Goal: Check status: Check status

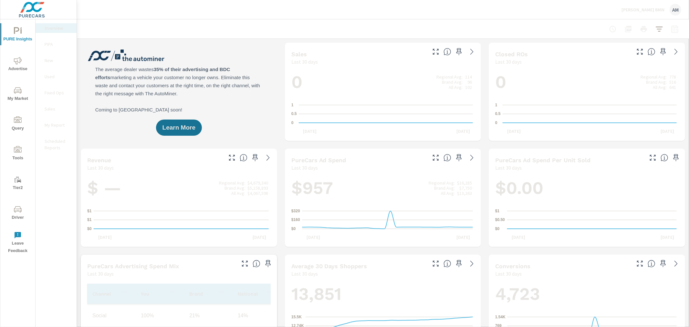
click at [18, 208] on icon "nav menu" at bounding box center [18, 209] width 8 height 6
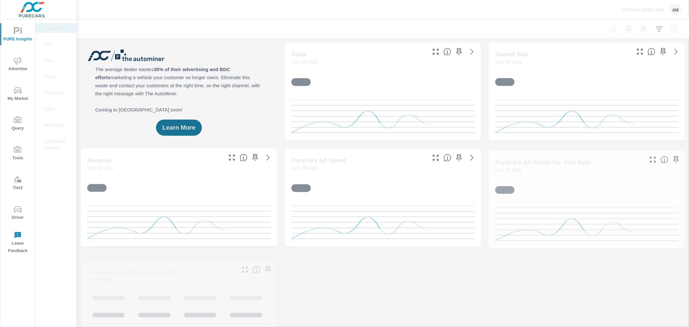
click at [18, 61] on icon "nav menu" at bounding box center [18, 61] width 8 height 8
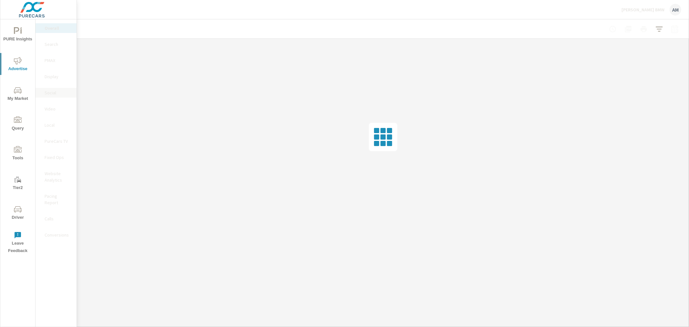
click at [49, 92] on p "Social" at bounding box center [58, 92] width 27 height 6
click at [675, 27] on div at bounding box center [643, 29] width 75 height 13
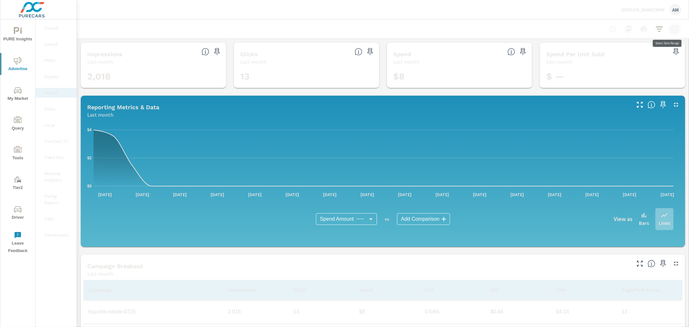
click at [674, 30] on button "button" at bounding box center [674, 29] width 13 height 13
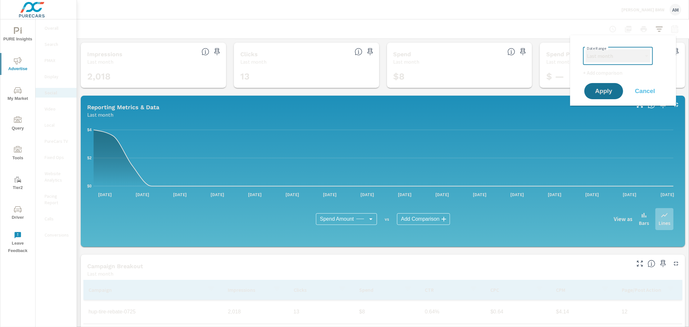
click at [632, 60] on select "Custom Yesterday Last week Last 7 days Last 14 days Last 30 days Last 45 days L…" at bounding box center [618, 55] width 65 height 13
click at [586, 49] on select "Custom Yesterday Last week Last 7 days Last 14 days Last 30 days Last 45 days L…" at bounding box center [618, 55] width 65 height 13
select select "Month to date"
click at [601, 90] on span "Apply" at bounding box center [604, 91] width 26 height 6
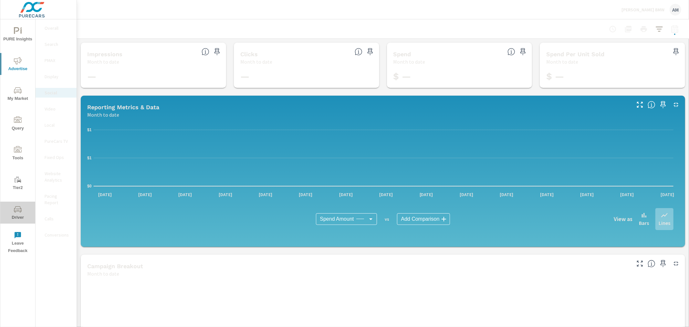
click at [16, 211] on icon "nav menu" at bounding box center [18, 209] width 8 height 6
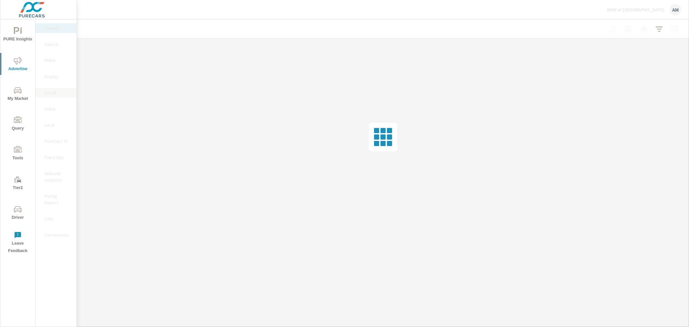
click at [50, 91] on p "Social" at bounding box center [58, 92] width 27 height 6
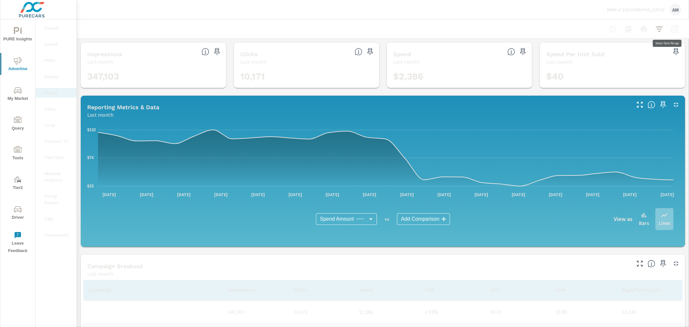
click at [671, 29] on icon "button" at bounding box center [674, 29] width 7 height 8
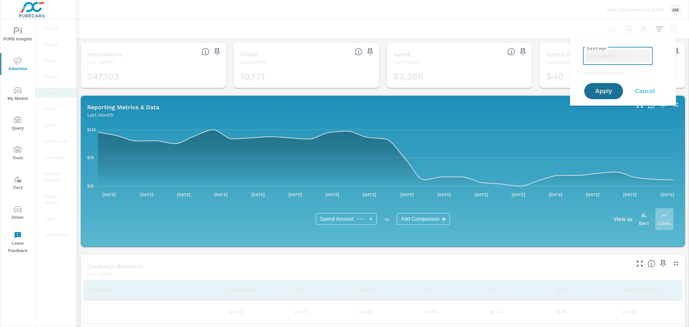
click at [619, 56] on select "Custom Yesterday Last week Last 7 days Last 14 days Last 30 days Last 45 days L…" at bounding box center [618, 55] width 65 height 13
click at [586, 49] on select "Custom Yesterday Last week Last 7 days Last 14 days Last 30 days Last 45 days L…" at bounding box center [618, 55] width 65 height 13
select select "Month to date"
click at [602, 93] on span "Apply" at bounding box center [604, 91] width 26 height 6
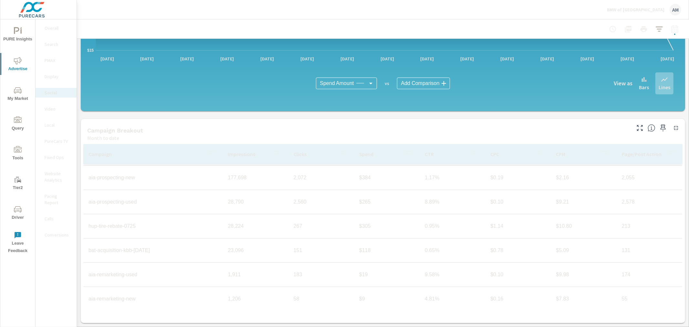
scroll to position [23, 0]
click at [661, 10] on p "BMW of Tulsa" at bounding box center [636, 10] width 58 height 6
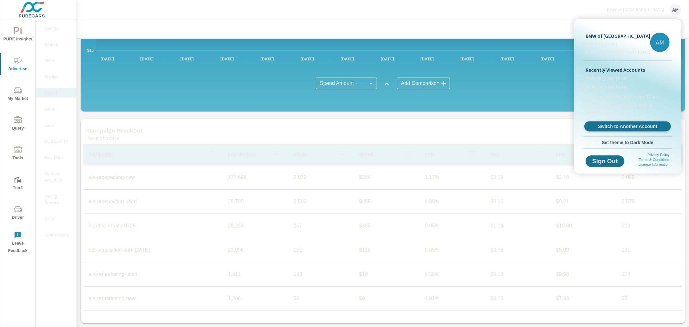
click at [624, 128] on span "Switch to Another Account" at bounding box center [627, 126] width 79 height 6
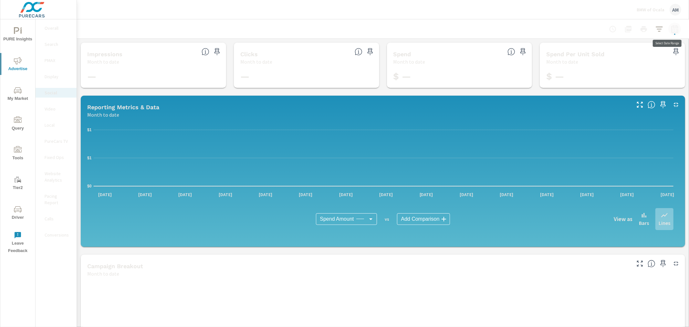
click at [673, 29] on icon "button" at bounding box center [675, 30] width 4 height 3
select select "Month to date"
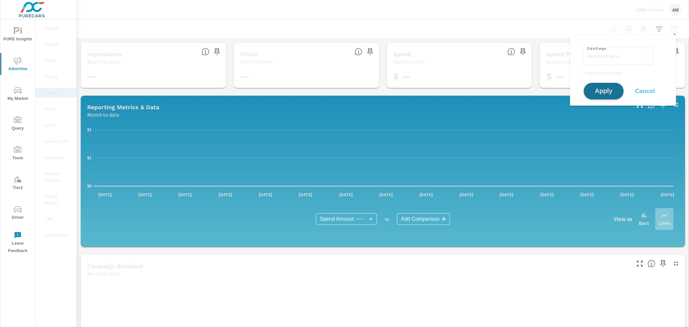
click at [611, 89] on span "Apply" at bounding box center [604, 91] width 26 height 6
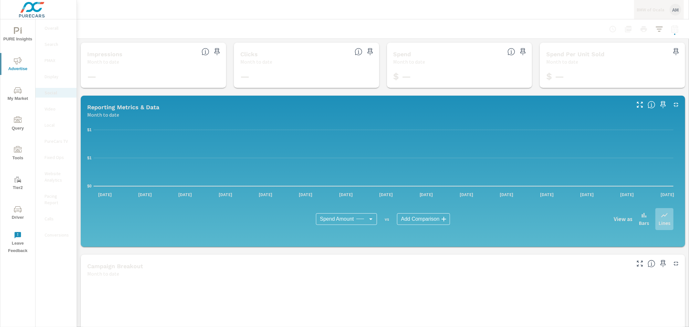
click at [674, 8] on div "AM" at bounding box center [676, 10] width 12 height 12
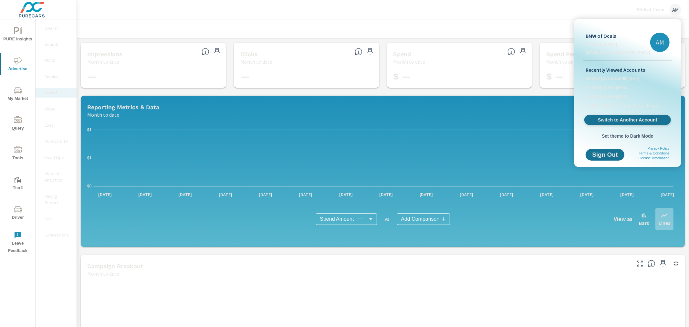
click at [610, 120] on span "Switch to Another Account" at bounding box center [627, 120] width 79 height 6
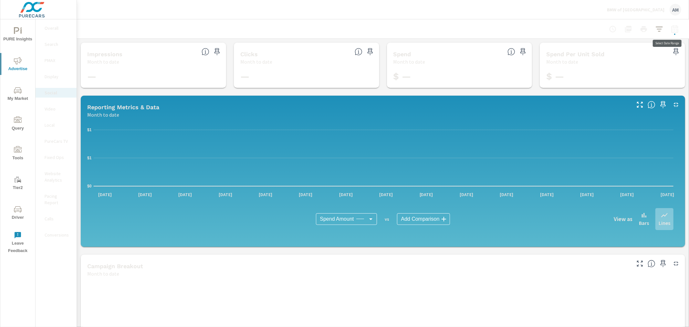
click at [674, 28] on button "button" at bounding box center [674, 29] width 13 height 13
select select "Month to date"
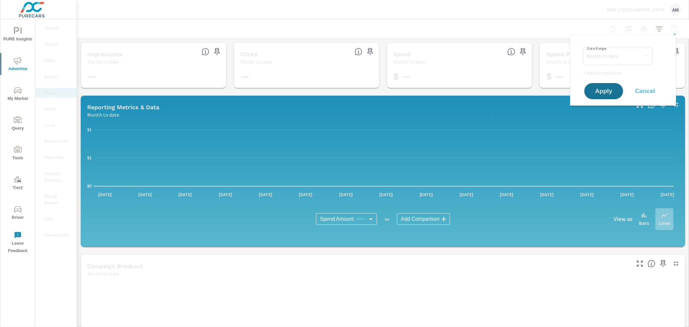
click at [674, 28] on button "button" at bounding box center [674, 29] width 13 height 13
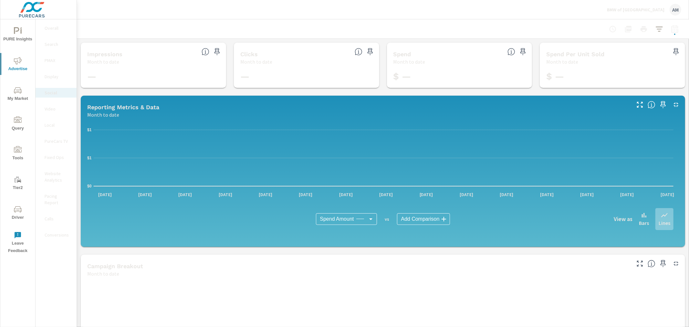
click at [642, 10] on p "BMW of Myrtle Beach" at bounding box center [636, 10] width 58 height 6
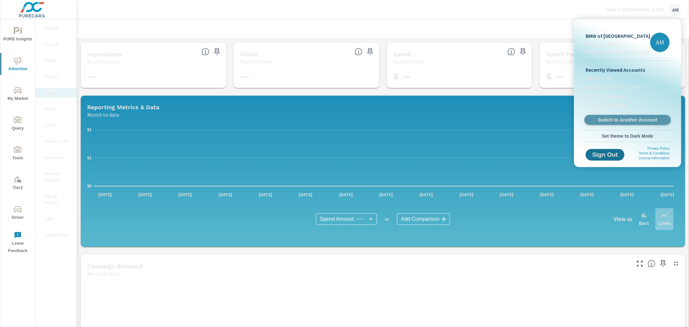
click at [637, 117] on span "Switch to Another Account" at bounding box center [627, 120] width 79 height 6
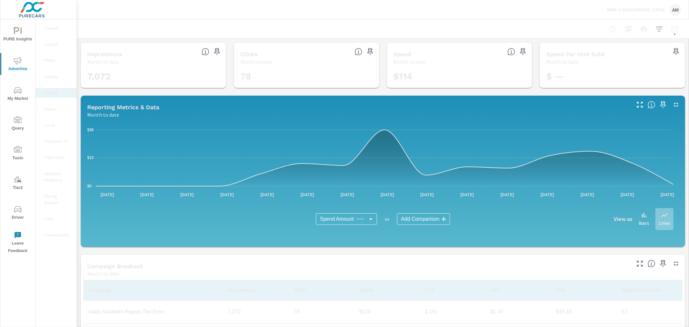
click at [671, 29] on icon "button" at bounding box center [675, 29] width 8 height 8
select select "Month to date"
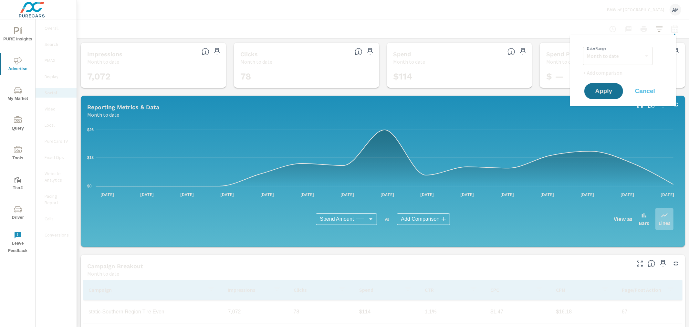
click at [671, 29] on icon "button" at bounding box center [675, 29] width 8 height 8
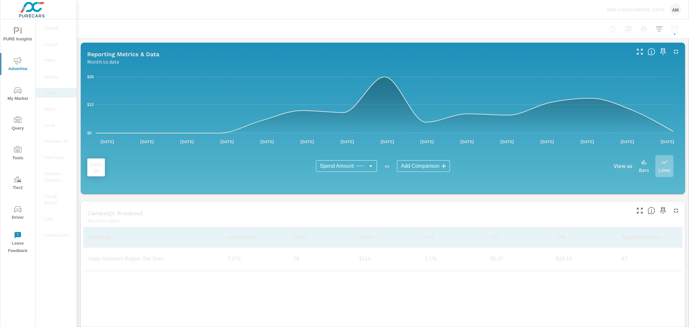
scroll to position [72, 0]
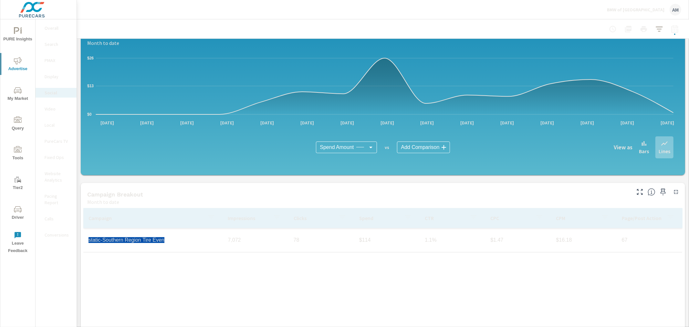
drag, startPoint x: 162, startPoint y: 241, endPoint x: 87, endPoint y: 241, distance: 74.6
click at [87, 241] on td "static-Southern Region Tire Even" at bounding box center [153, 240] width 140 height 16
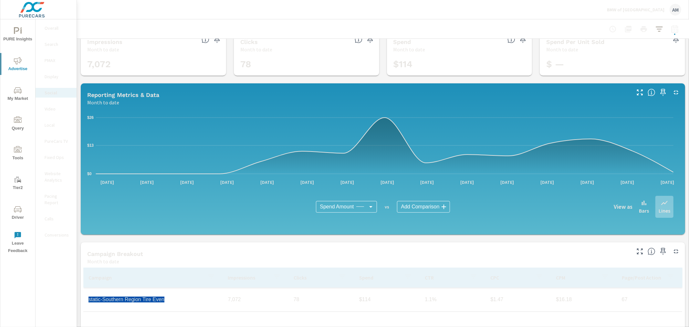
scroll to position [0, 0]
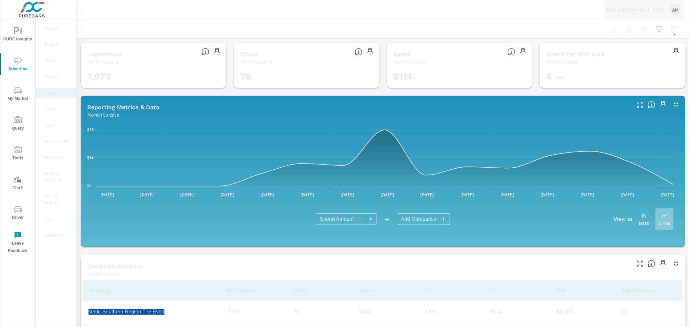
click at [663, 3] on button "BMW of Gainesville AM" at bounding box center [643, 9] width 79 height 19
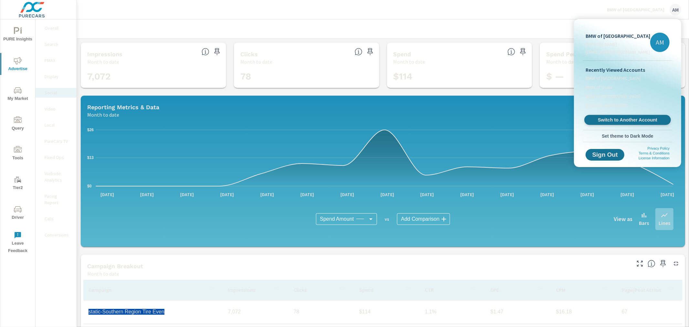
click at [618, 119] on span "Switch to Another Account" at bounding box center [627, 120] width 79 height 6
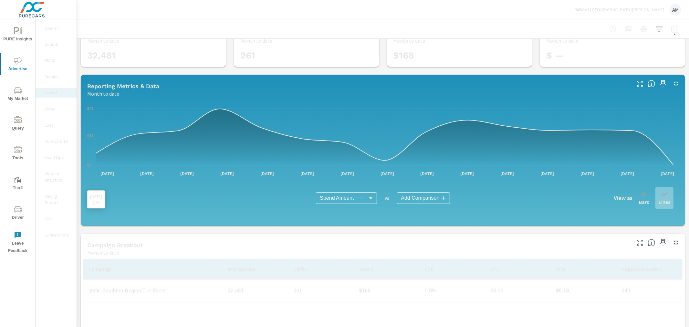
scroll to position [108, 0]
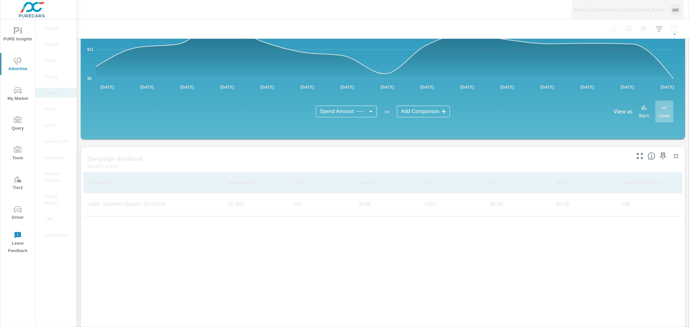
click at [674, 6] on div "AM" at bounding box center [676, 10] width 12 height 12
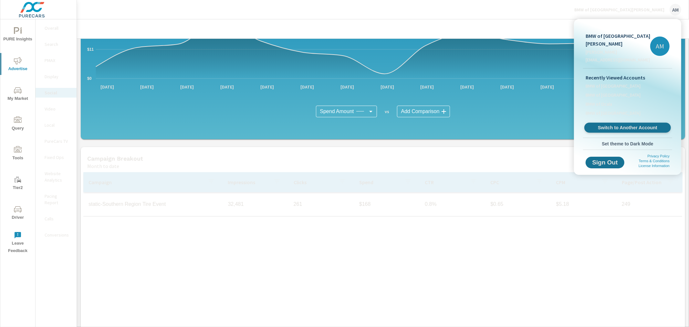
click at [621, 125] on span "Switch to Another Account" at bounding box center [627, 128] width 79 height 6
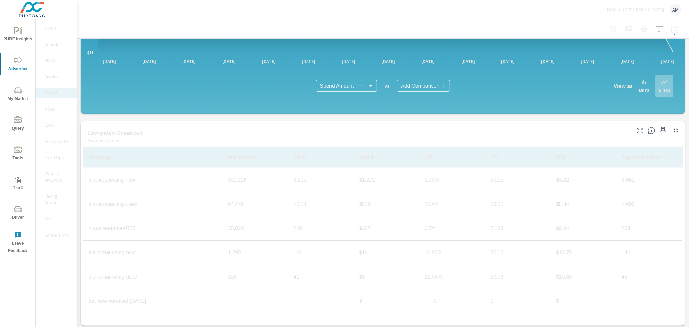
scroll to position [136, 0]
